Goal: Complete application form

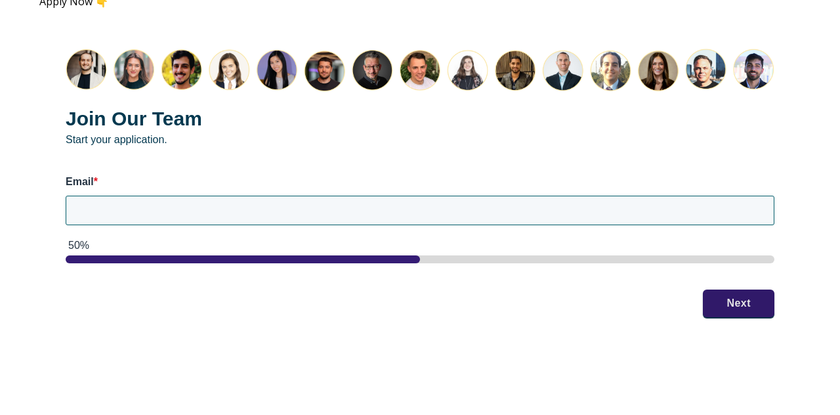
scroll to position [1763, 0]
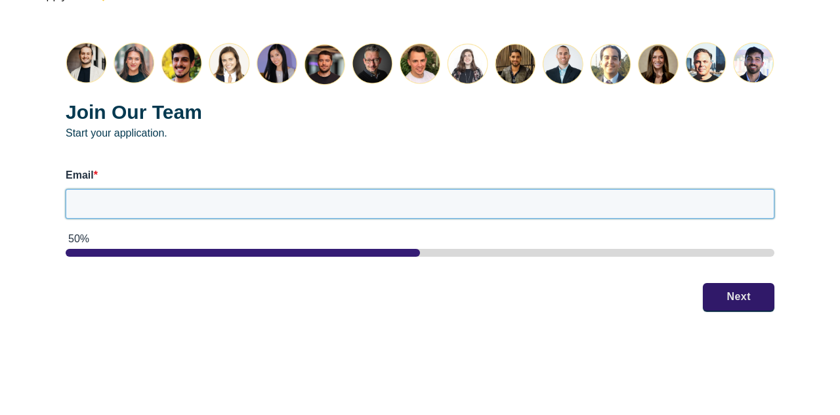
click at [300, 189] on input "Email *" at bounding box center [420, 203] width 708 height 29
type input "[EMAIL_ADDRESS][DOMAIN_NAME]"
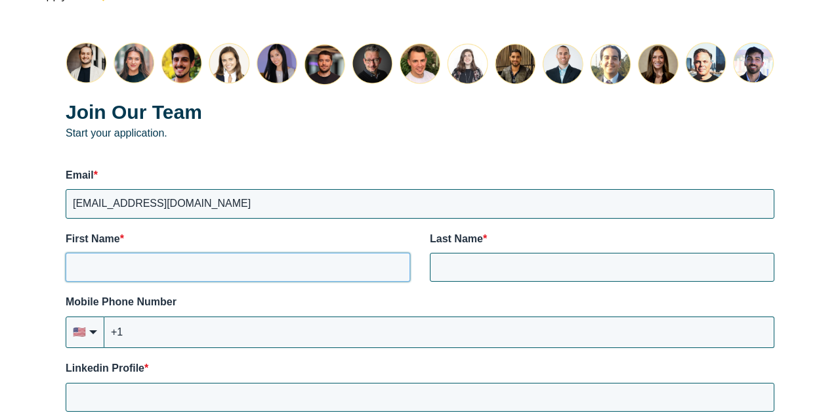
click at [323, 253] on input "First Name *" at bounding box center [238, 267] width 344 height 29
type input "[PERSON_NAME]"
click at [194, 323] on input "+1" at bounding box center [439, 331] width 670 height 31
type input "[PHONE_NUMBER]"
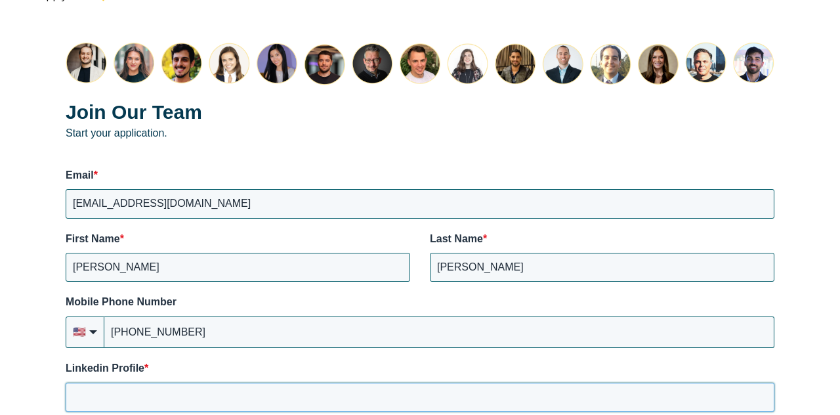
click at [146, 386] on input "Linkedin Profile *" at bounding box center [420, 396] width 708 height 29
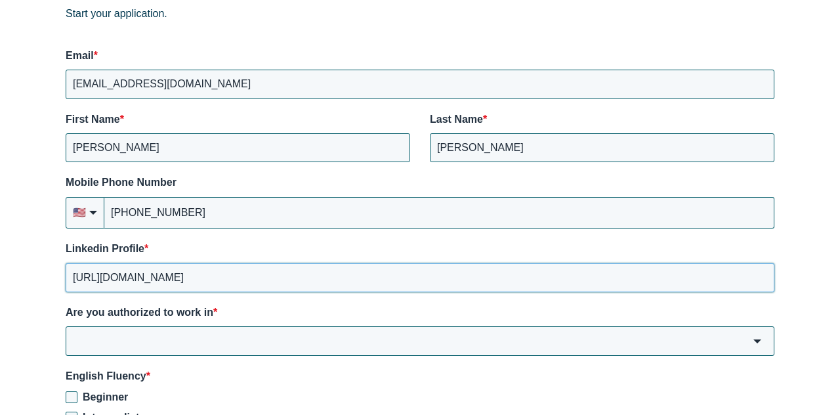
scroll to position [1886, 0]
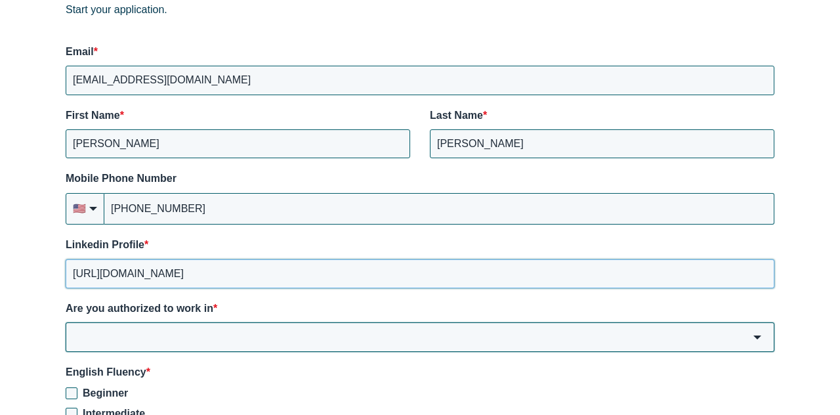
type input "[URL][DOMAIN_NAME]"
click at [222, 322] on input "Are you authorized to work in *" at bounding box center [420, 336] width 708 height 29
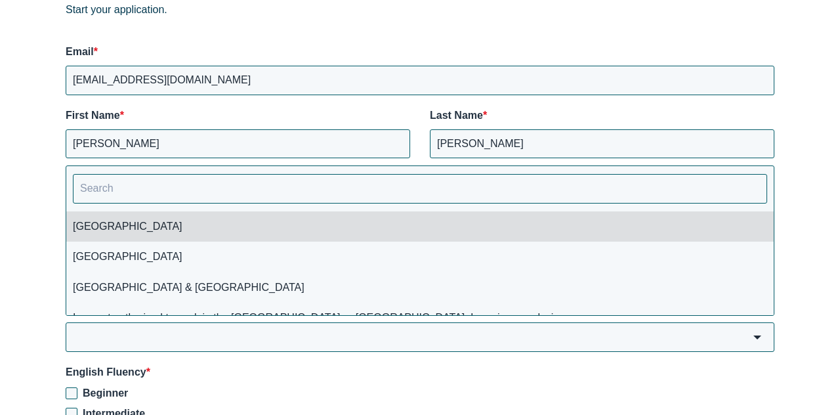
click at [187, 217] on li "[GEOGRAPHIC_DATA]" at bounding box center [419, 226] width 707 height 30
type input "[GEOGRAPHIC_DATA]"
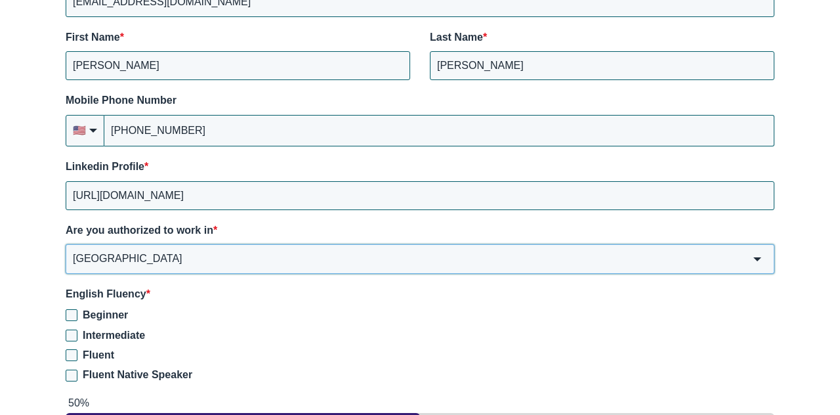
scroll to position [2016, 0]
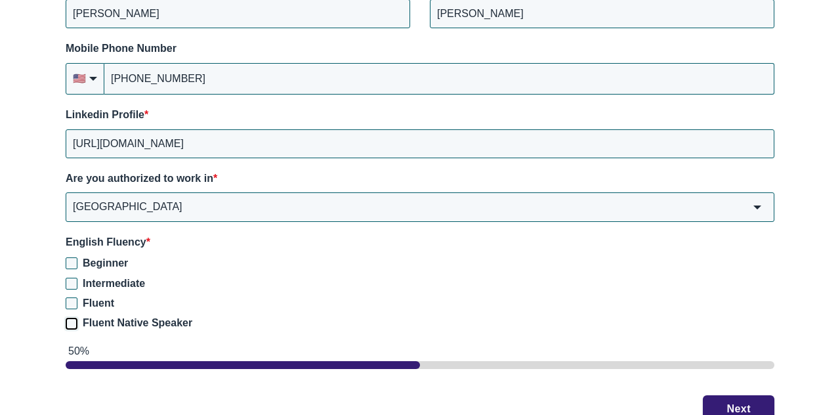
click at [76, 317] on input "Fluent Native Speaker" at bounding box center [72, 323] width 12 height 12
checkbox input "true"
click at [730, 394] on button "Next" at bounding box center [739, 408] width 72 height 28
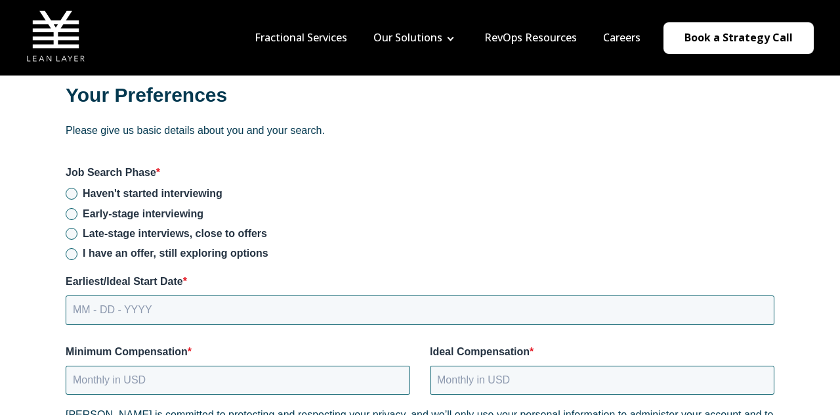
scroll to position [1716, 0]
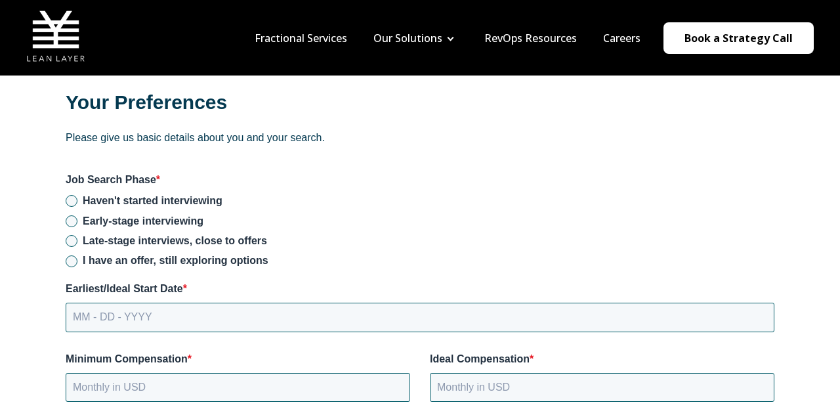
click at [81, 234] on label "Late-stage interviews, close to offers" at bounding box center [420, 241] width 708 height 14
click at [77, 235] on input "Late-stage interviews, close to offers" at bounding box center [72, 241] width 12 height 12
radio input "true"
click at [179, 307] on input "MM - DD - YYYY" at bounding box center [420, 316] width 708 height 29
click at [104, 306] on input "MM - DD - YYYY" at bounding box center [420, 316] width 708 height 29
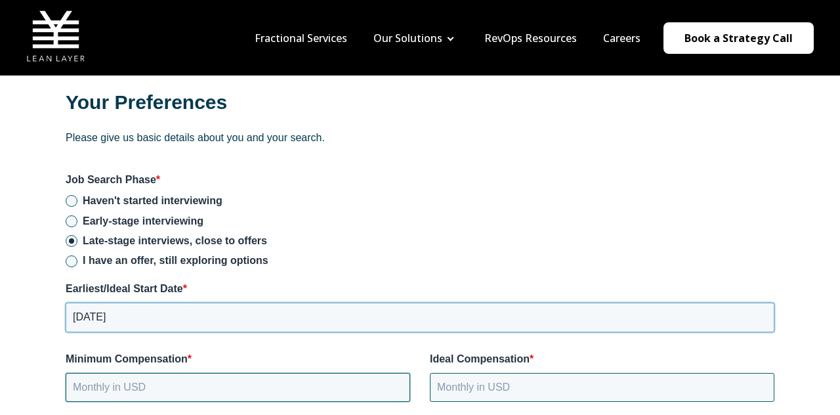
type input "[DATE]"
click at [85, 374] on input "Minimum Compensation *" at bounding box center [238, 387] width 344 height 29
type input "120000"
click at [270, 334] on div "Your Preferences Please give us basic details about you and your search. Job Se…" at bounding box center [419, 388] width 761 height 653
drag, startPoint x: 162, startPoint y: 378, endPoint x: 9, endPoint y: 373, distance: 153.6
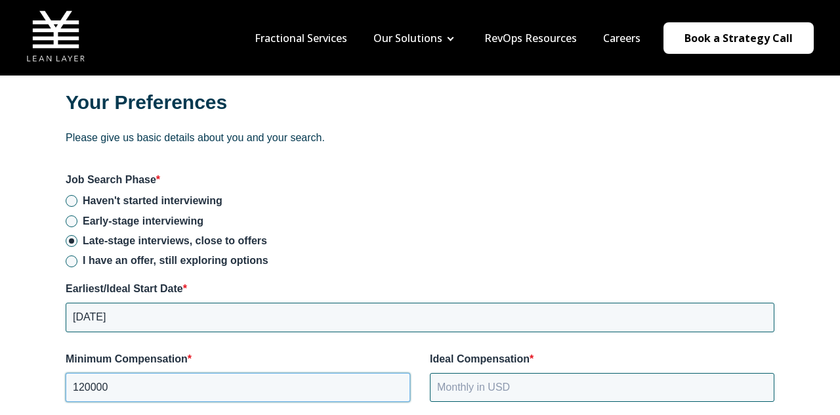
type input "10000"
click at [481, 373] on input "Ideal Compensation *" at bounding box center [602, 387] width 344 height 29
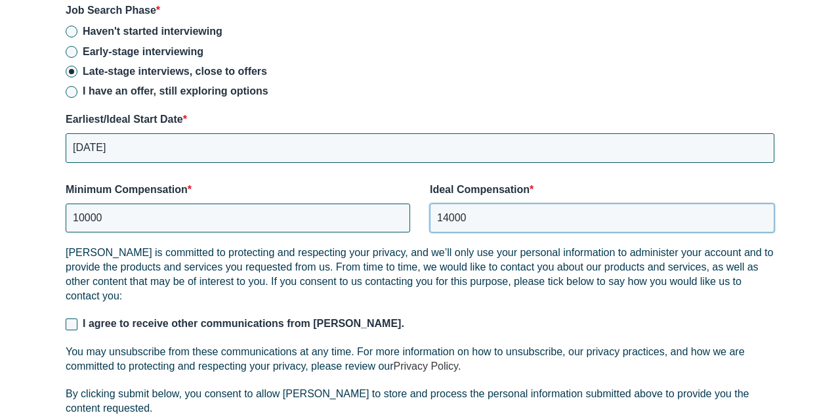
scroll to position [1887, 0]
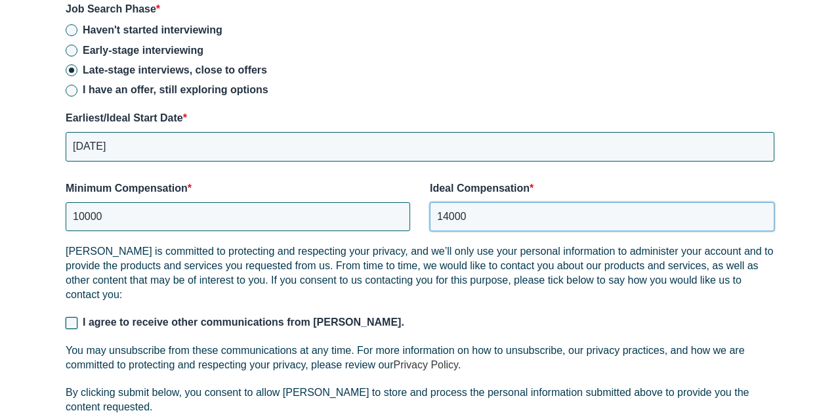
type input "14000"
click at [67, 317] on input "I agree to receive other communications from [PERSON_NAME]." at bounding box center [72, 323] width 12 height 12
checkbox input "true"
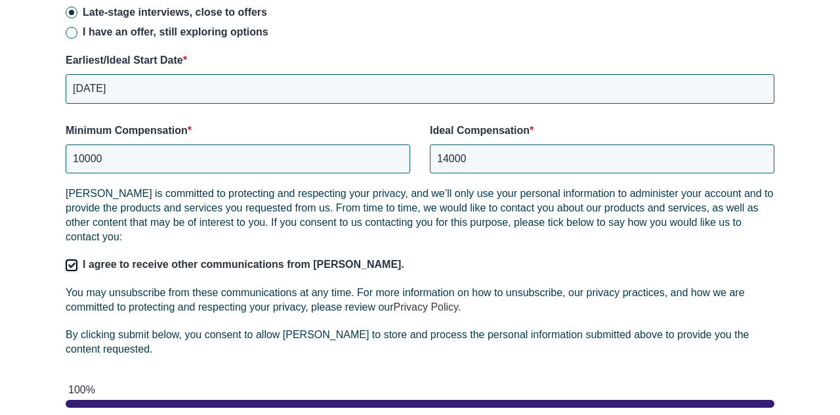
scroll to position [2111, 0]
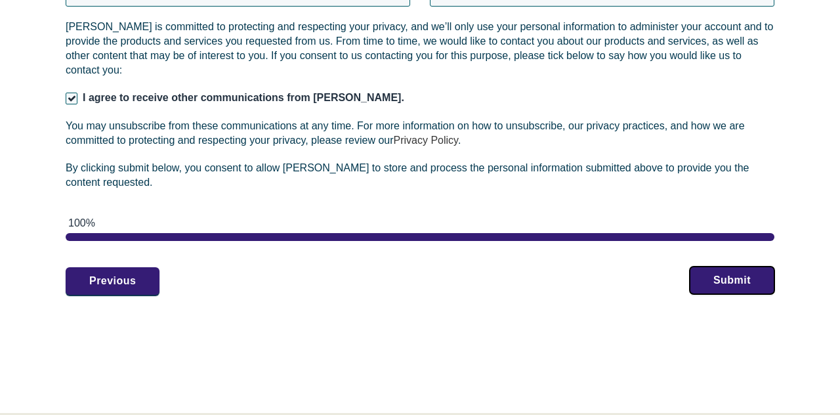
click at [712, 272] on button "Submit" at bounding box center [731, 280] width 85 height 28
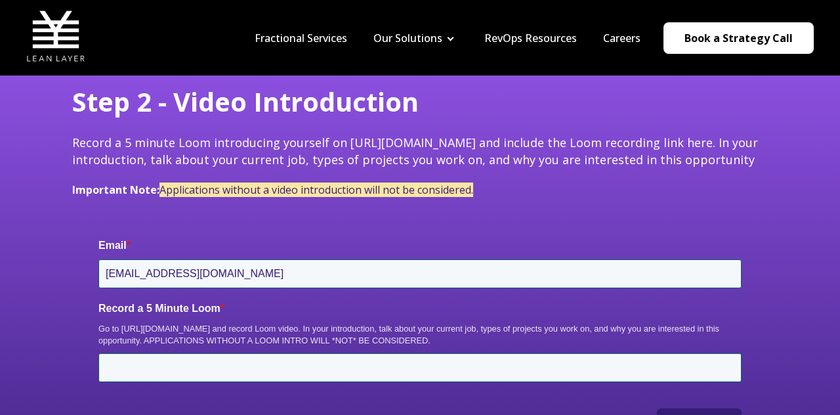
scroll to position [61, 0]
